Goal: Task Accomplishment & Management: Complete application form

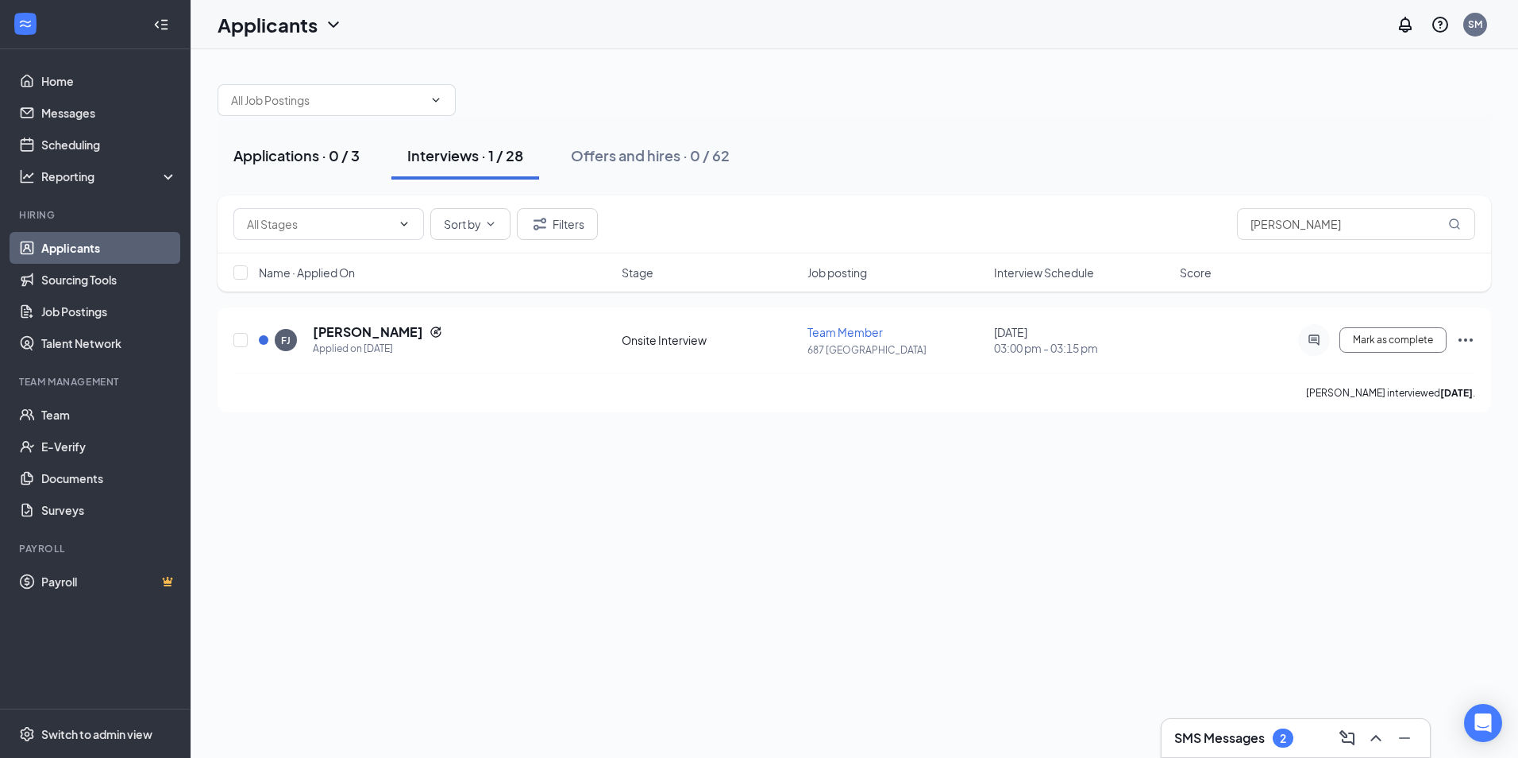
click at [292, 151] on div "Applications · 0 / 3" at bounding box center [296, 155] width 126 height 20
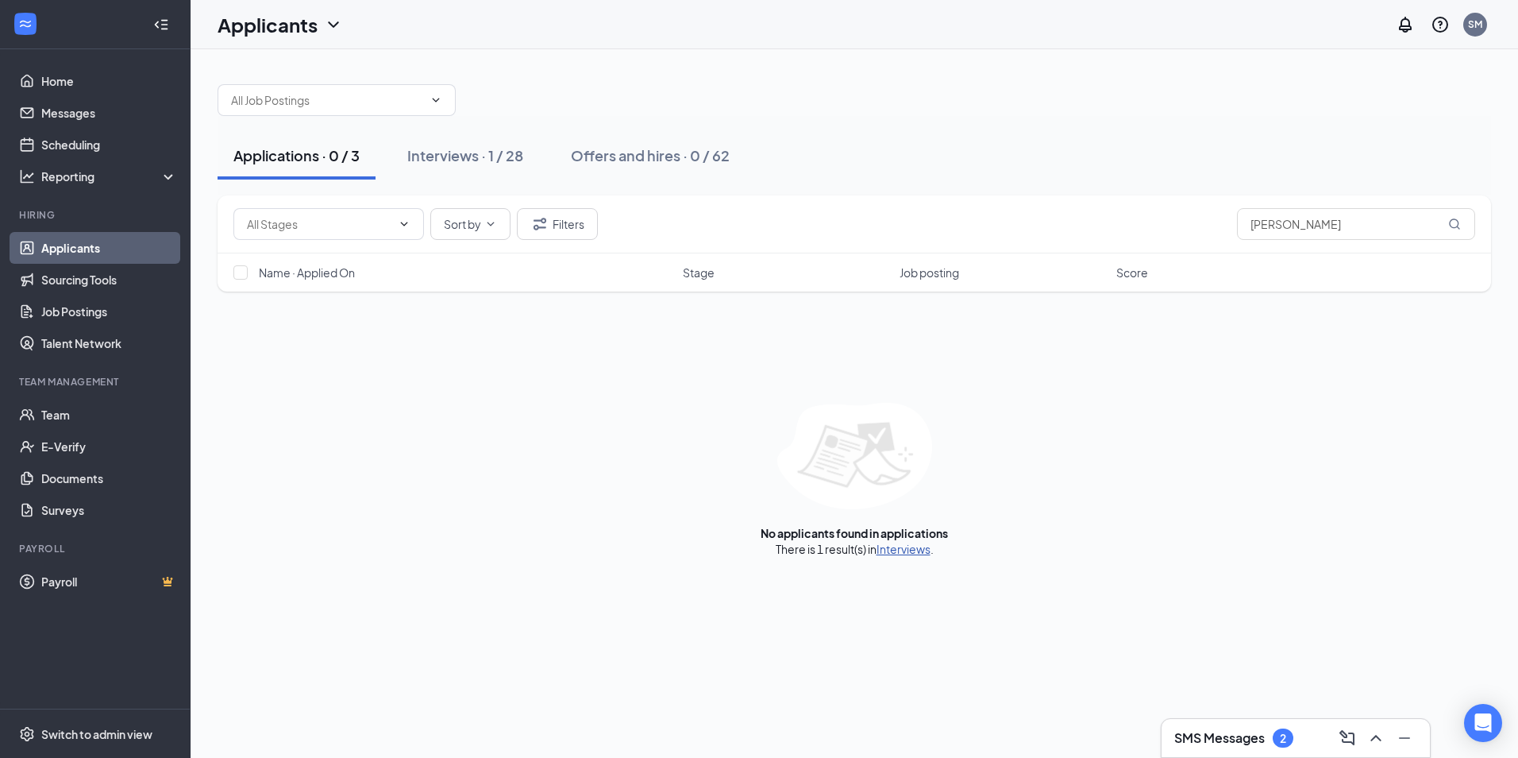
click at [893, 546] on link "Interviews" at bounding box center [904, 549] width 54 height 14
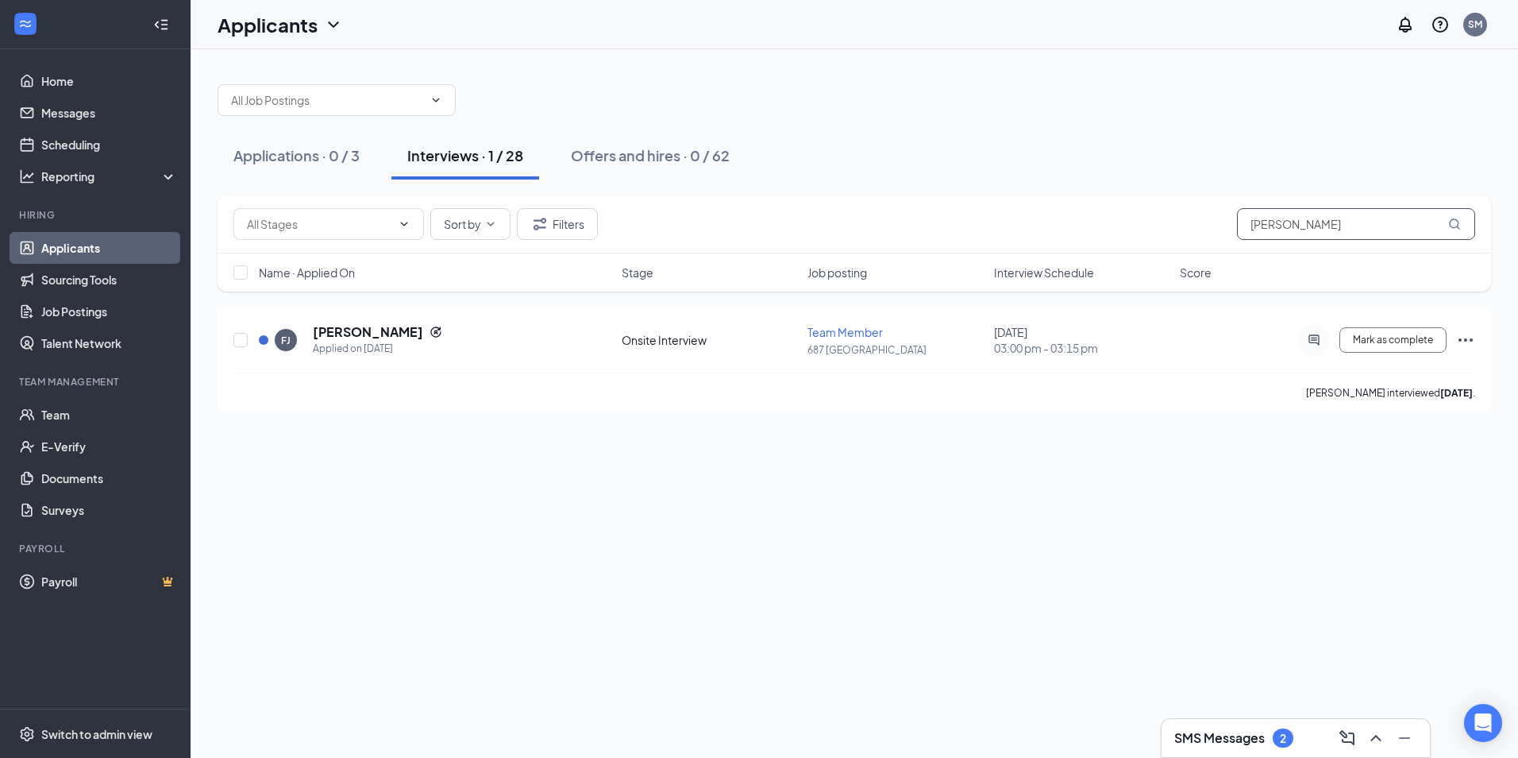
click at [1302, 222] on input "frank" at bounding box center [1356, 224] width 238 height 32
type input "f"
type input "henderson"
click at [1380, 341] on span "Mark as complete" at bounding box center [1393, 339] width 80 height 11
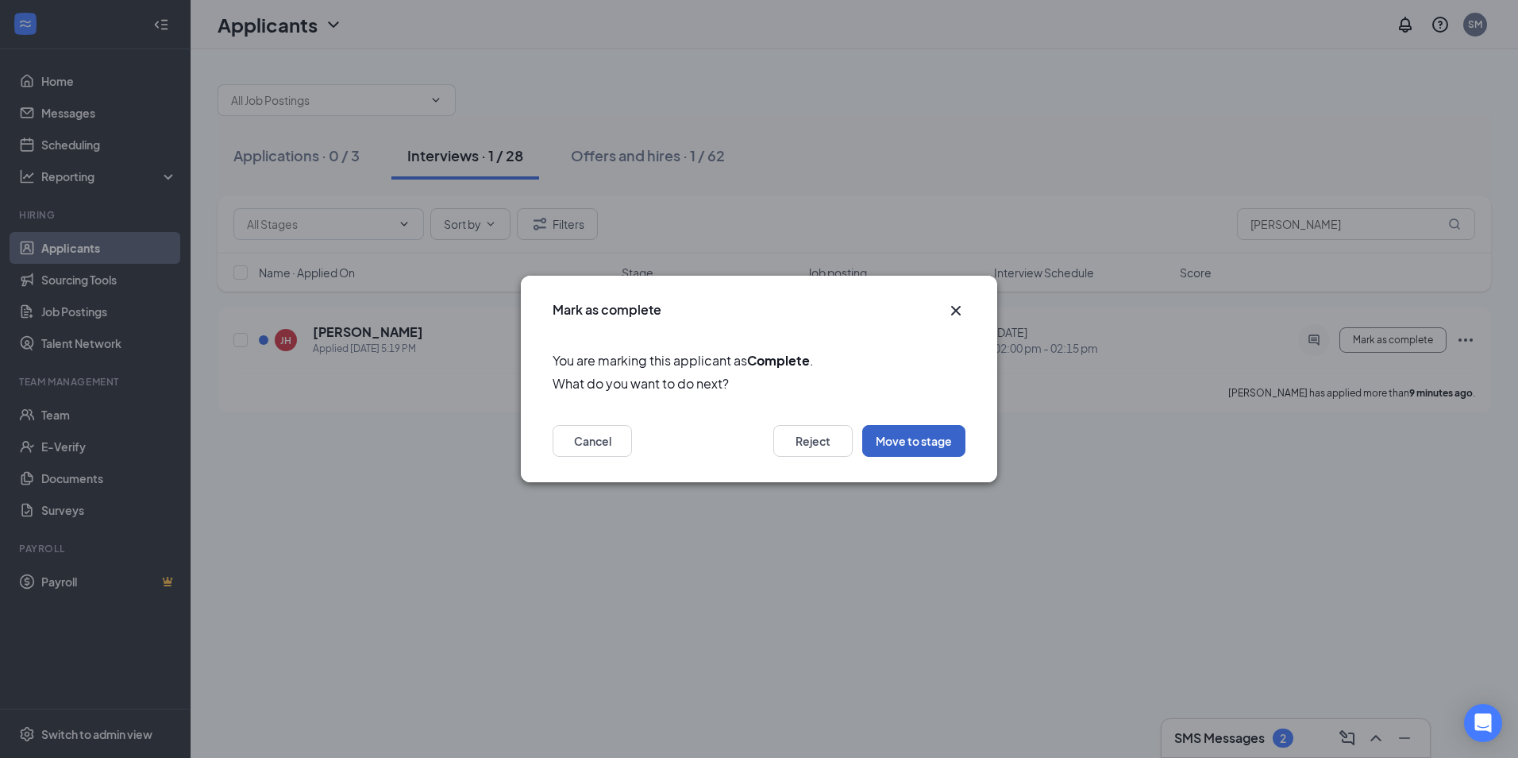
click at [891, 442] on button "Move to stage" at bounding box center [913, 441] width 103 height 32
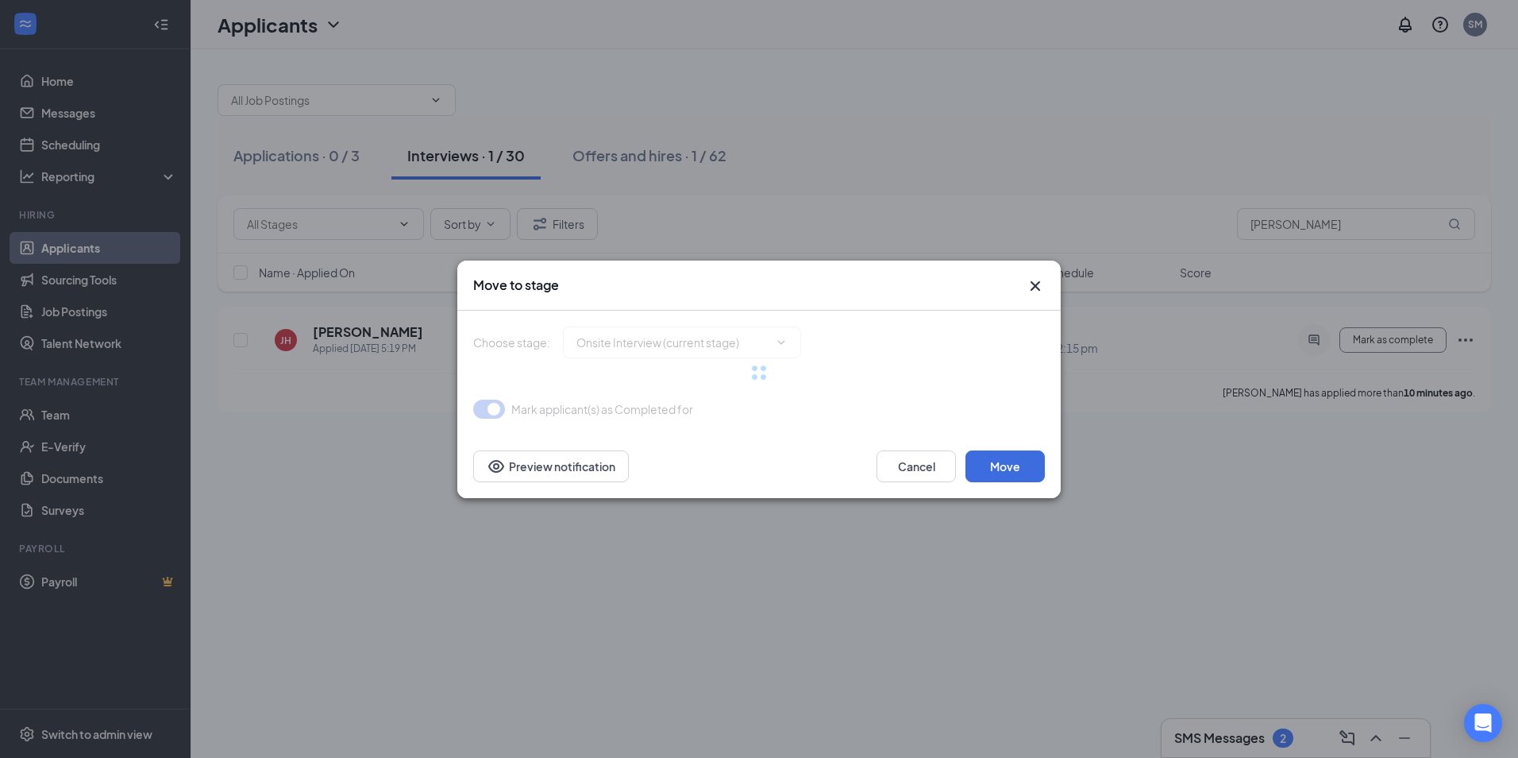
type input "Hiring Complete (final stage)"
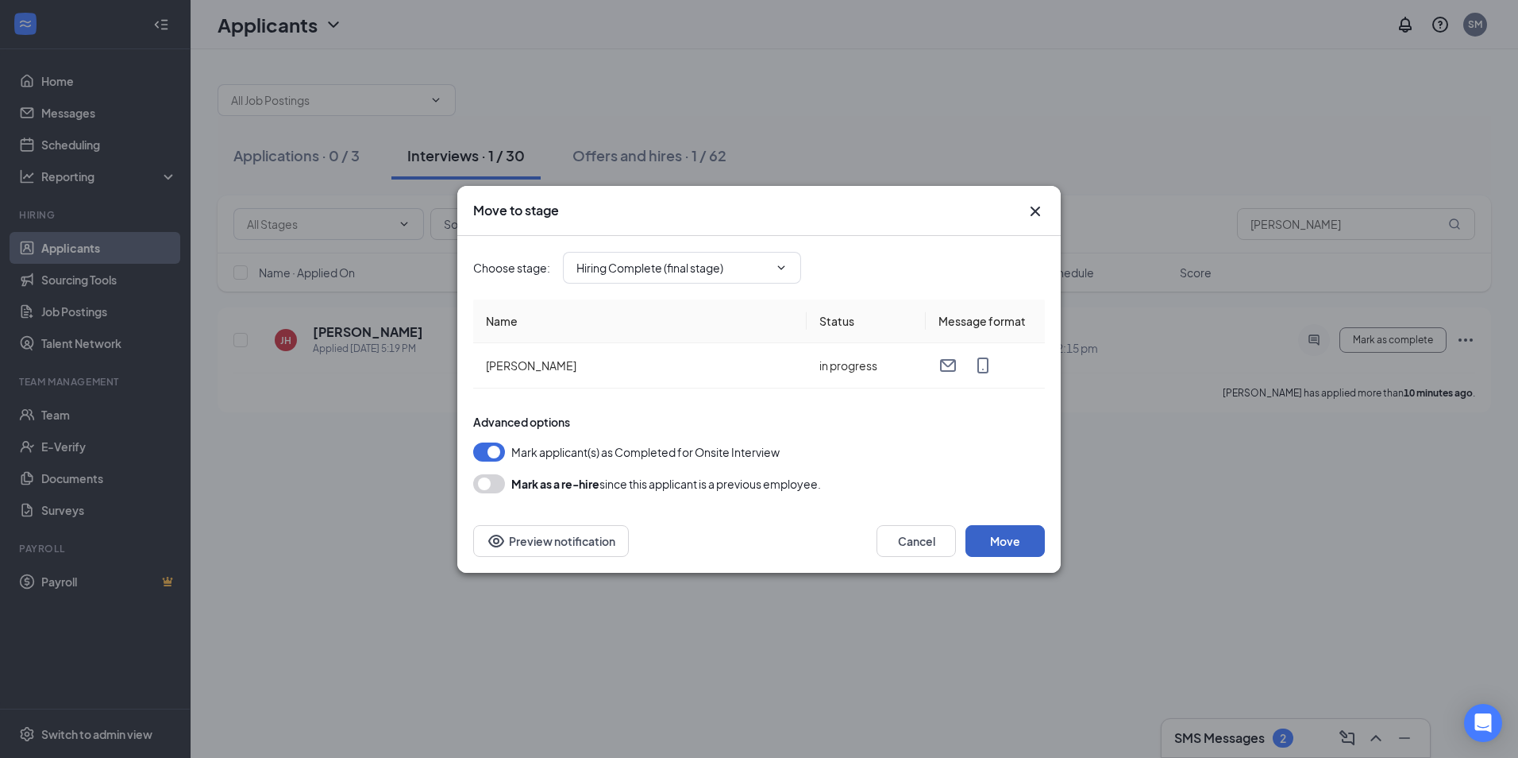
click at [991, 538] on button "Move" at bounding box center [1005, 541] width 79 height 32
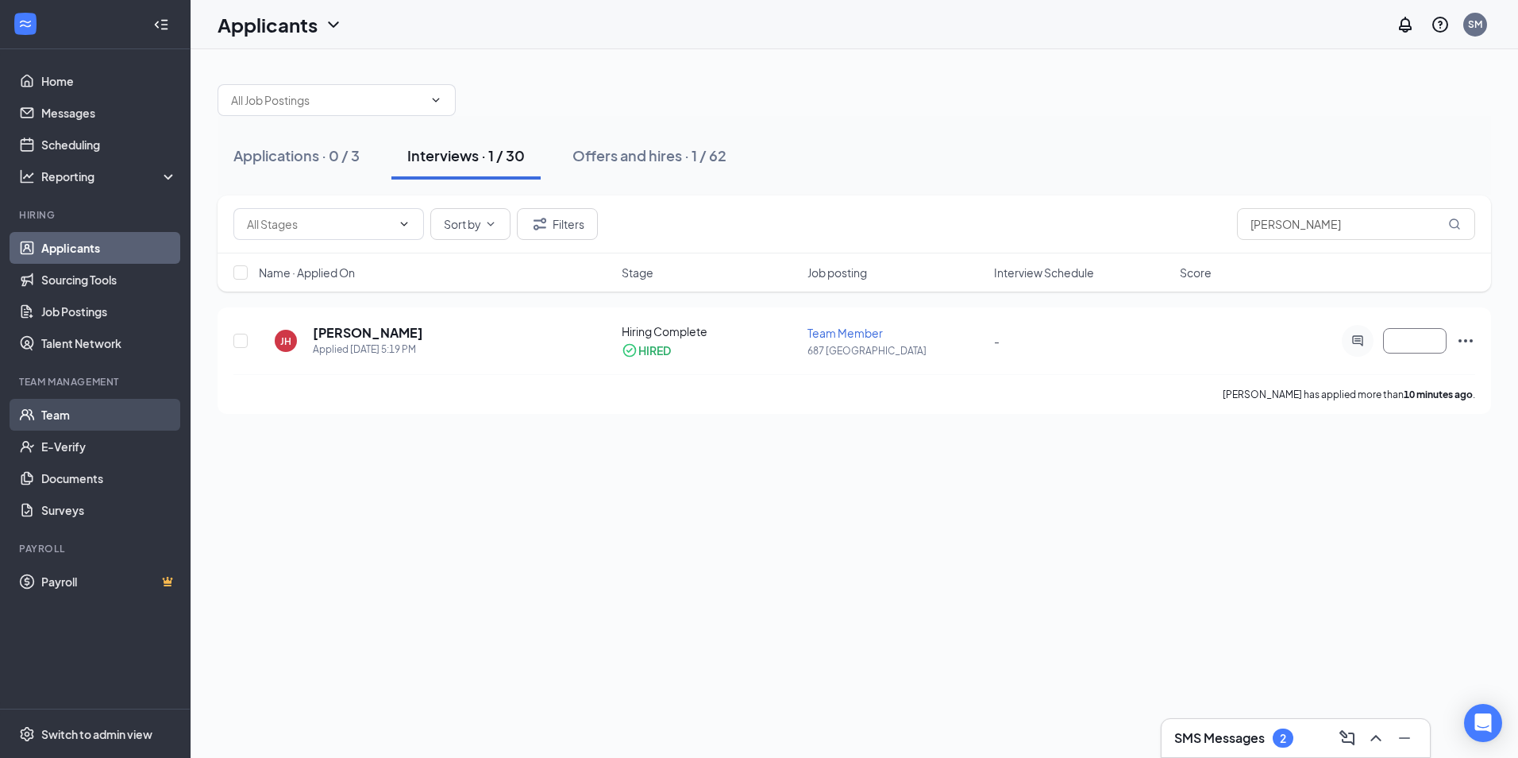
click at [41, 410] on link "Team" at bounding box center [109, 415] width 136 height 32
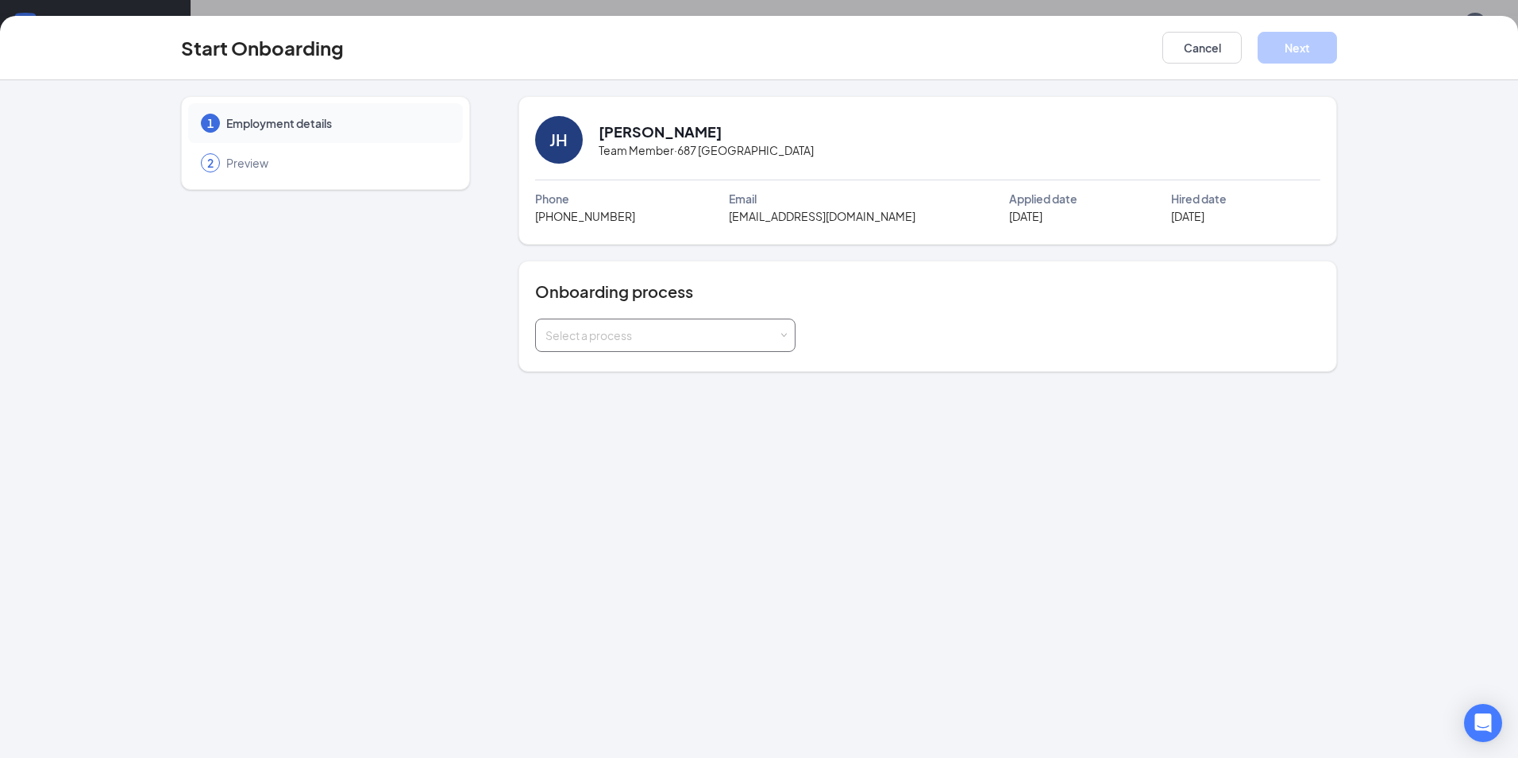
click at [780, 341] on div "Select a process" at bounding box center [666, 335] width 240 height 32
click at [671, 392] on li "Team Member" at bounding box center [664, 398] width 260 height 29
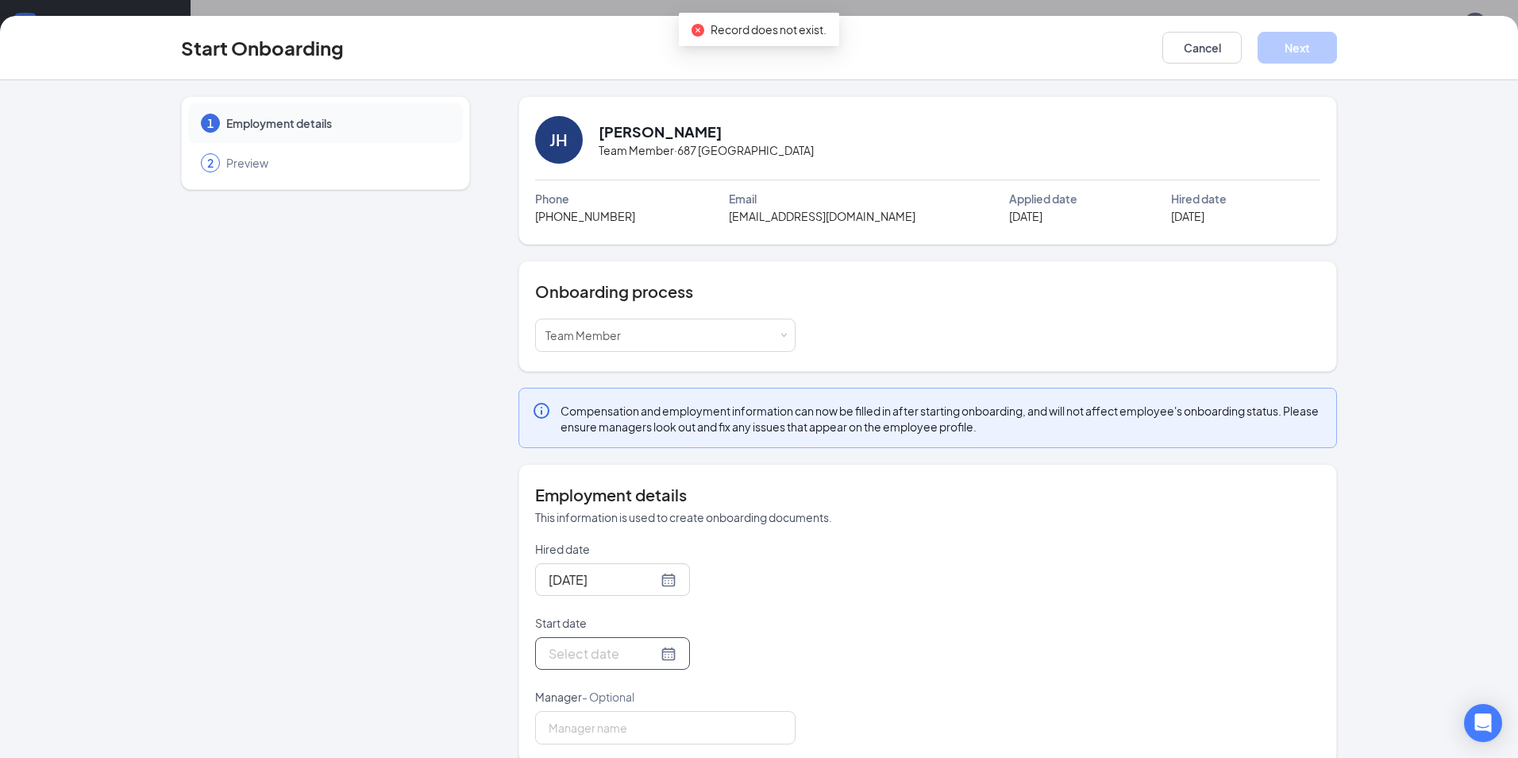
click at [656, 663] on div at bounding box center [613, 653] width 128 height 20
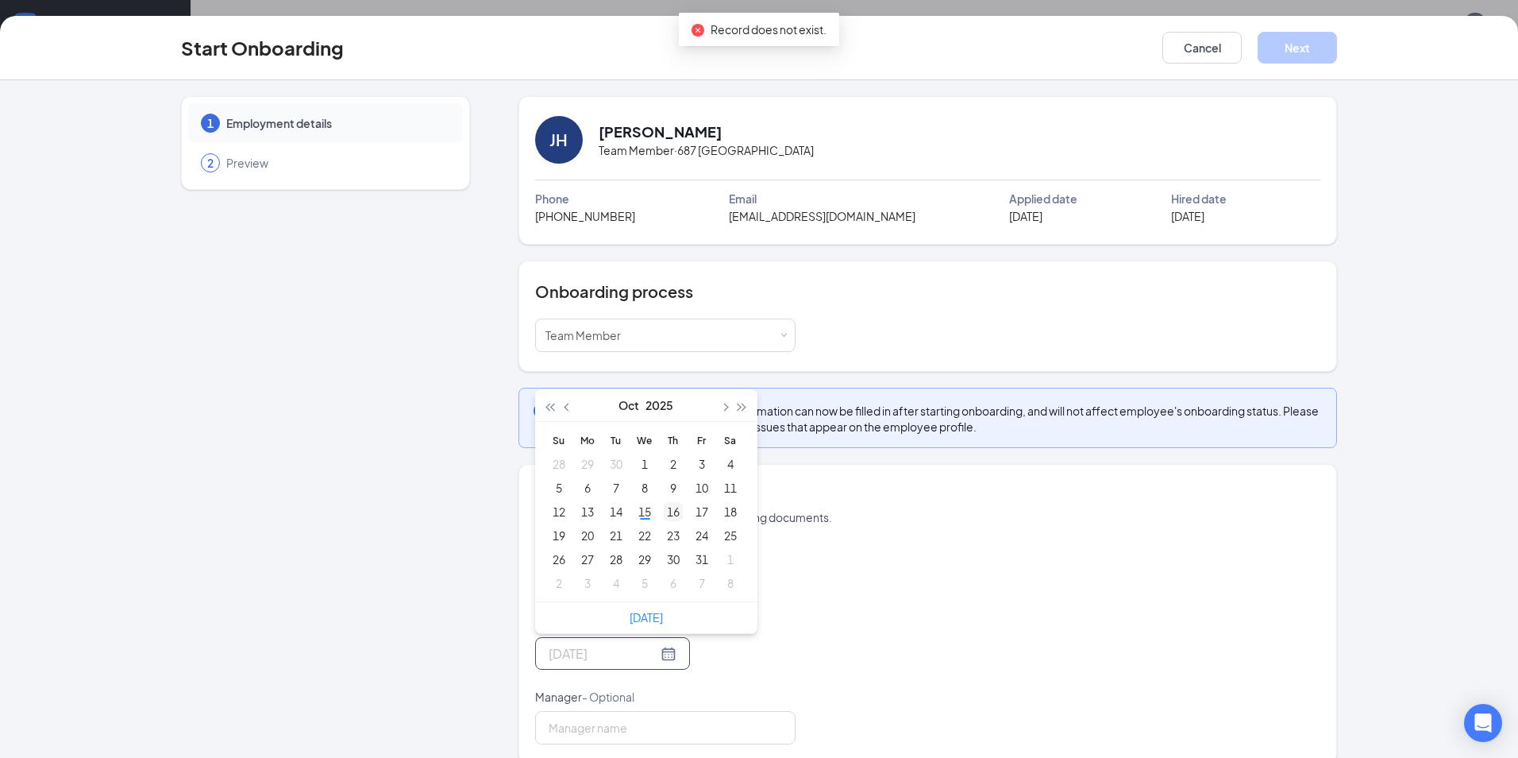
type input "Oct 16, 2025"
click at [664, 511] on div "16" at bounding box center [673, 511] width 19 height 19
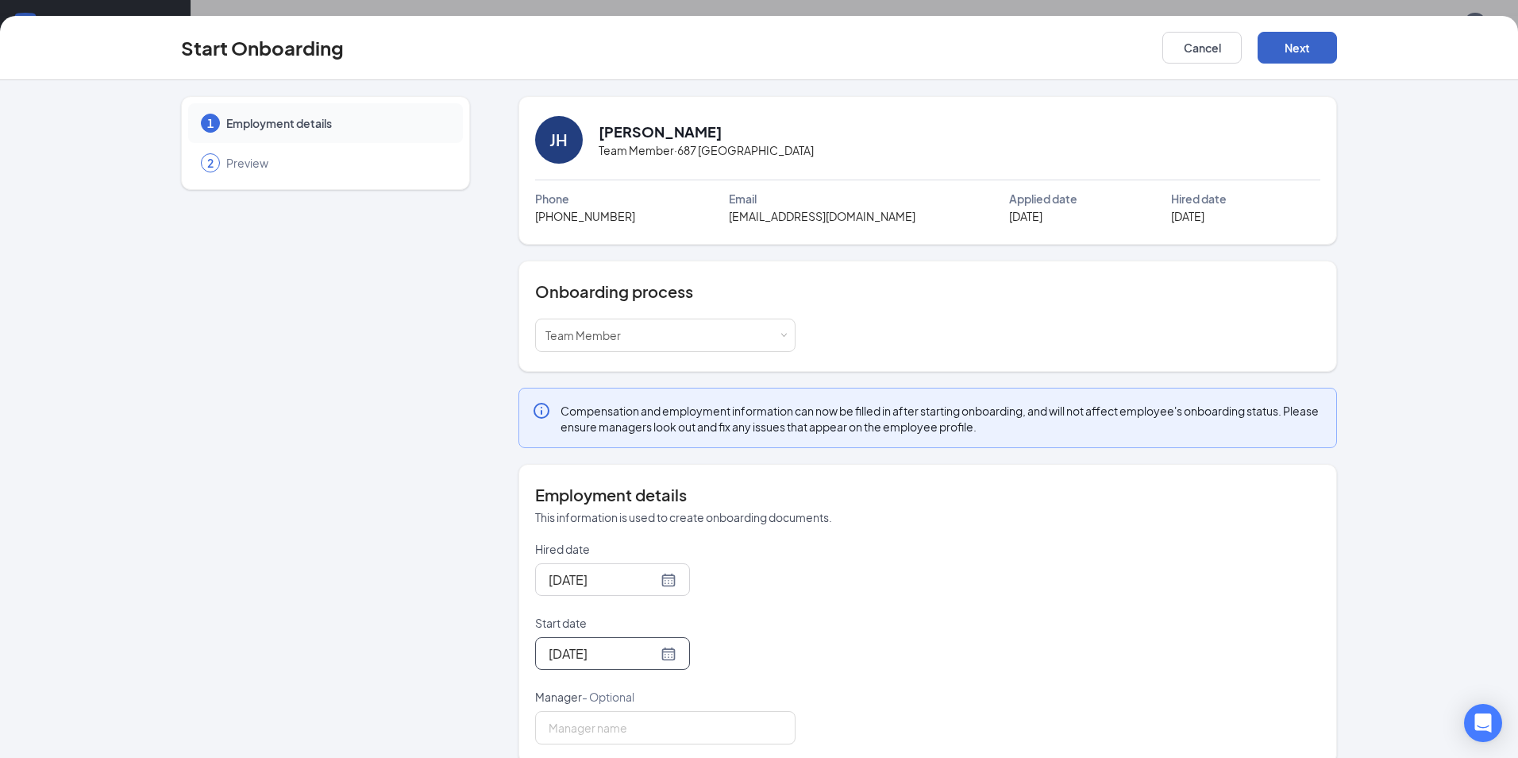
click at [1303, 37] on button "Next" at bounding box center [1297, 48] width 79 height 32
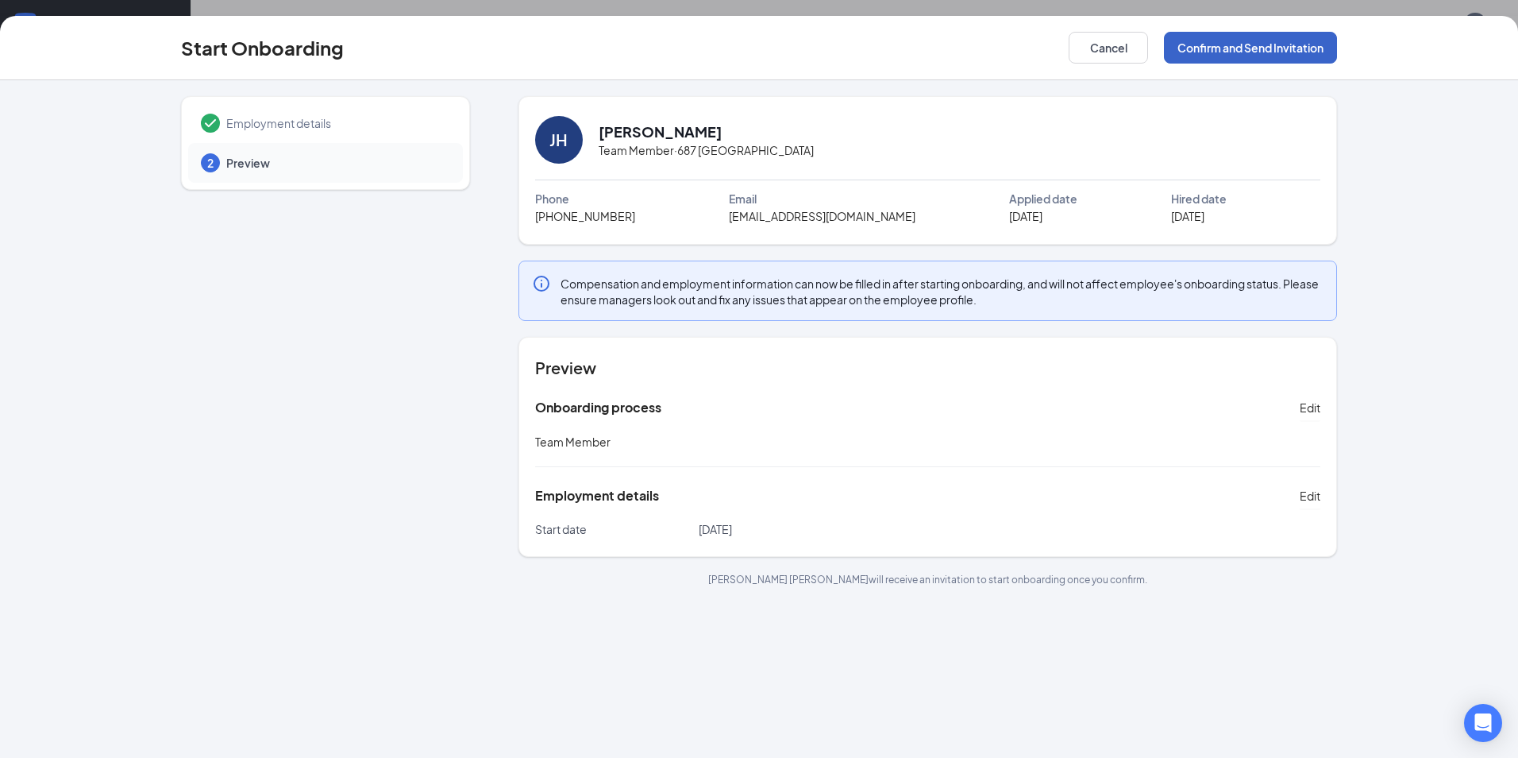
click at [1253, 47] on button "Confirm and Send Invitation" at bounding box center [1250, 48] width 173 height 32
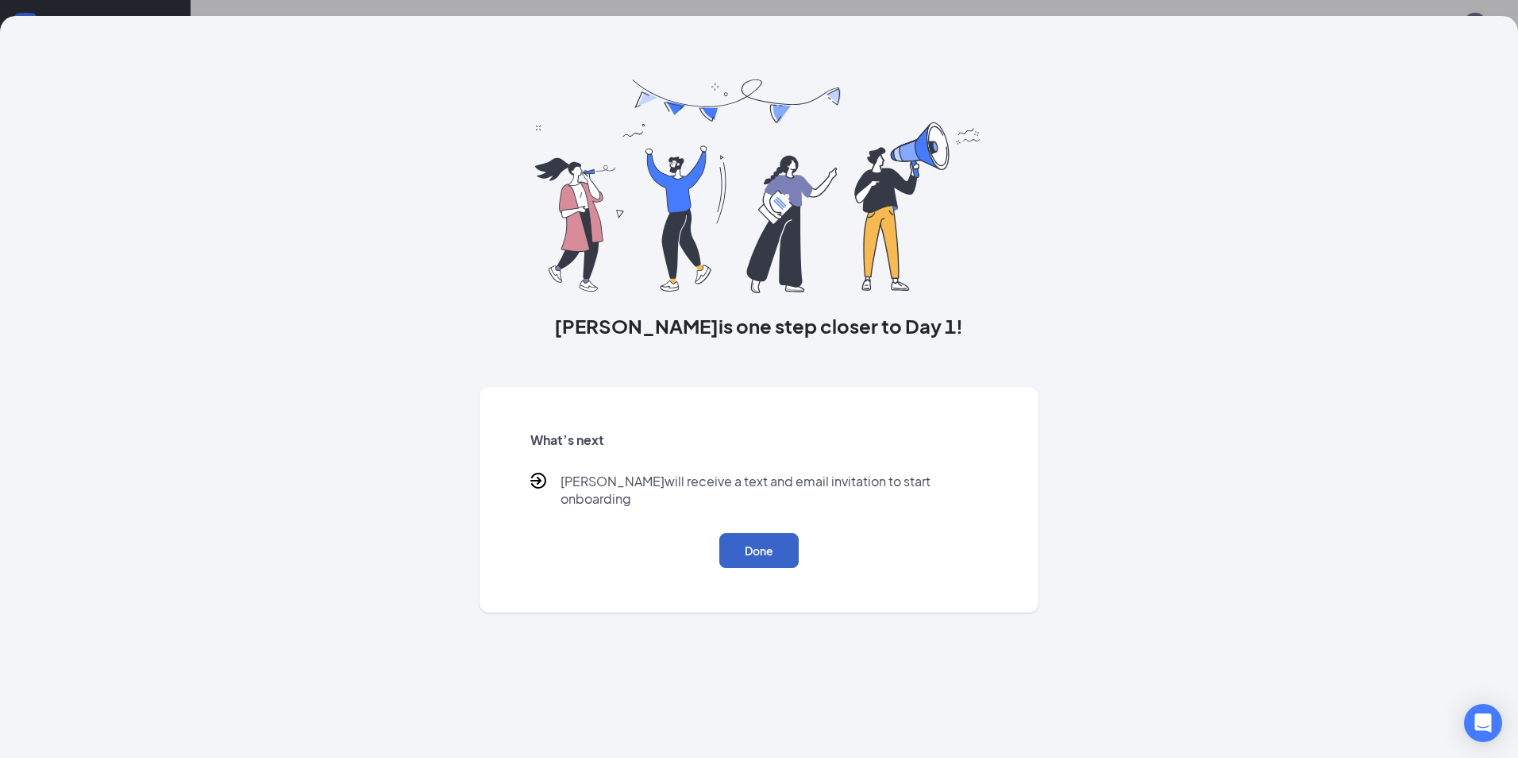
click at [750, 533] on button "Done" at bounding box center [759, 550] width 79 height 35
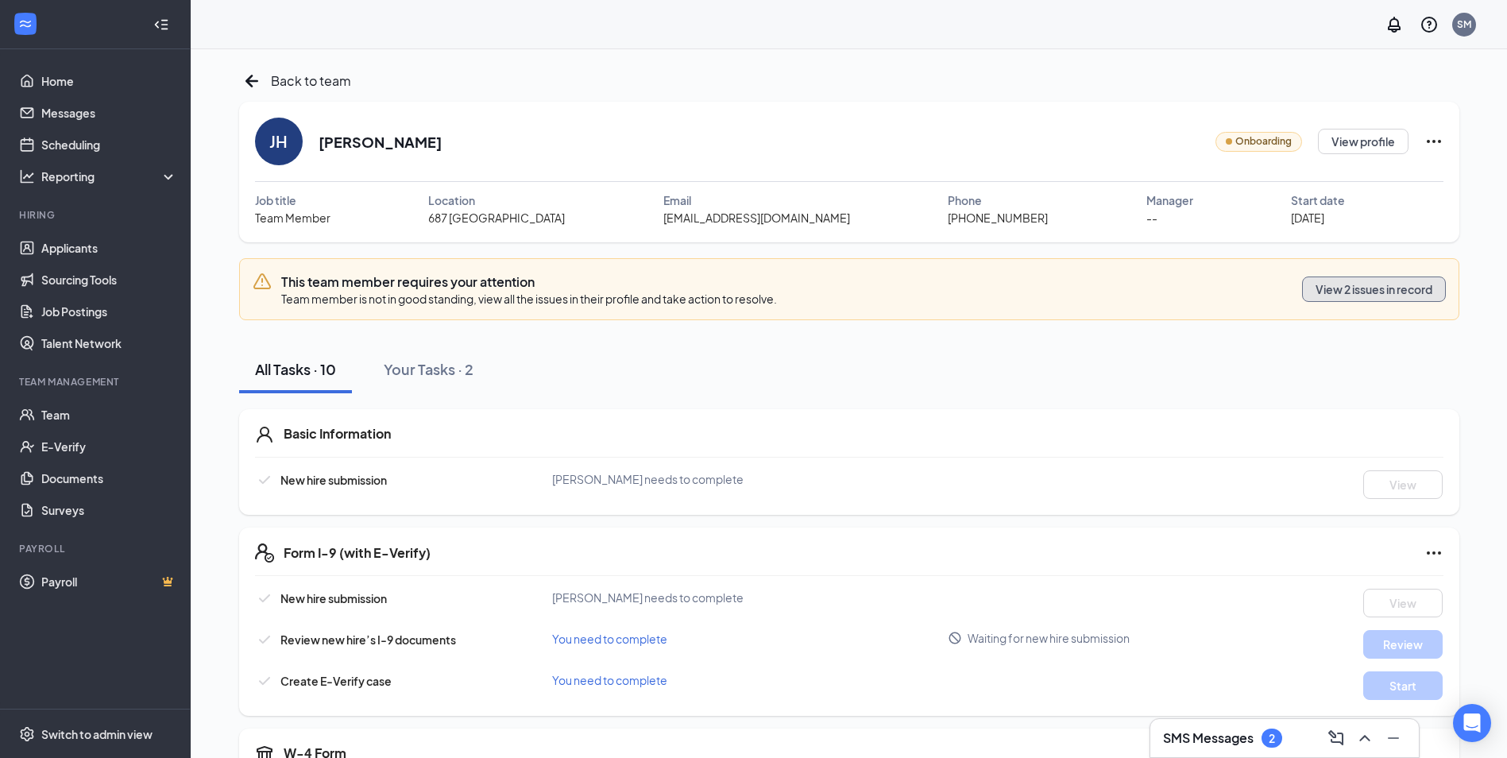
click at [1329, 291] on button "View 2 issues in record" at bounding box center [1374, 288] width 144 height 25
